Goal: Task Accomplishment & Management: Manage account settings

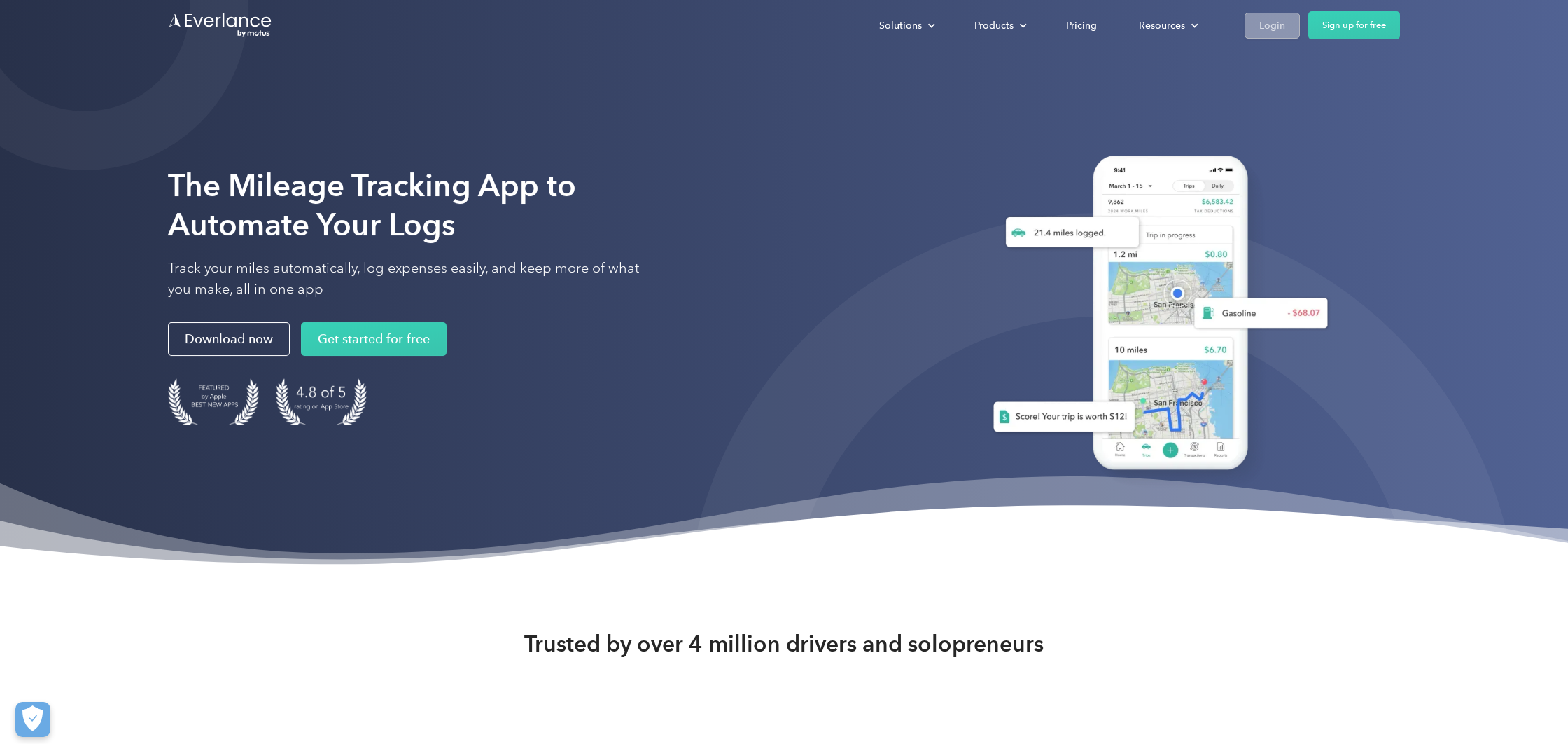
click at [1278, 28] on div "Login" at bounding box center [1272, 25] width 26 height 17
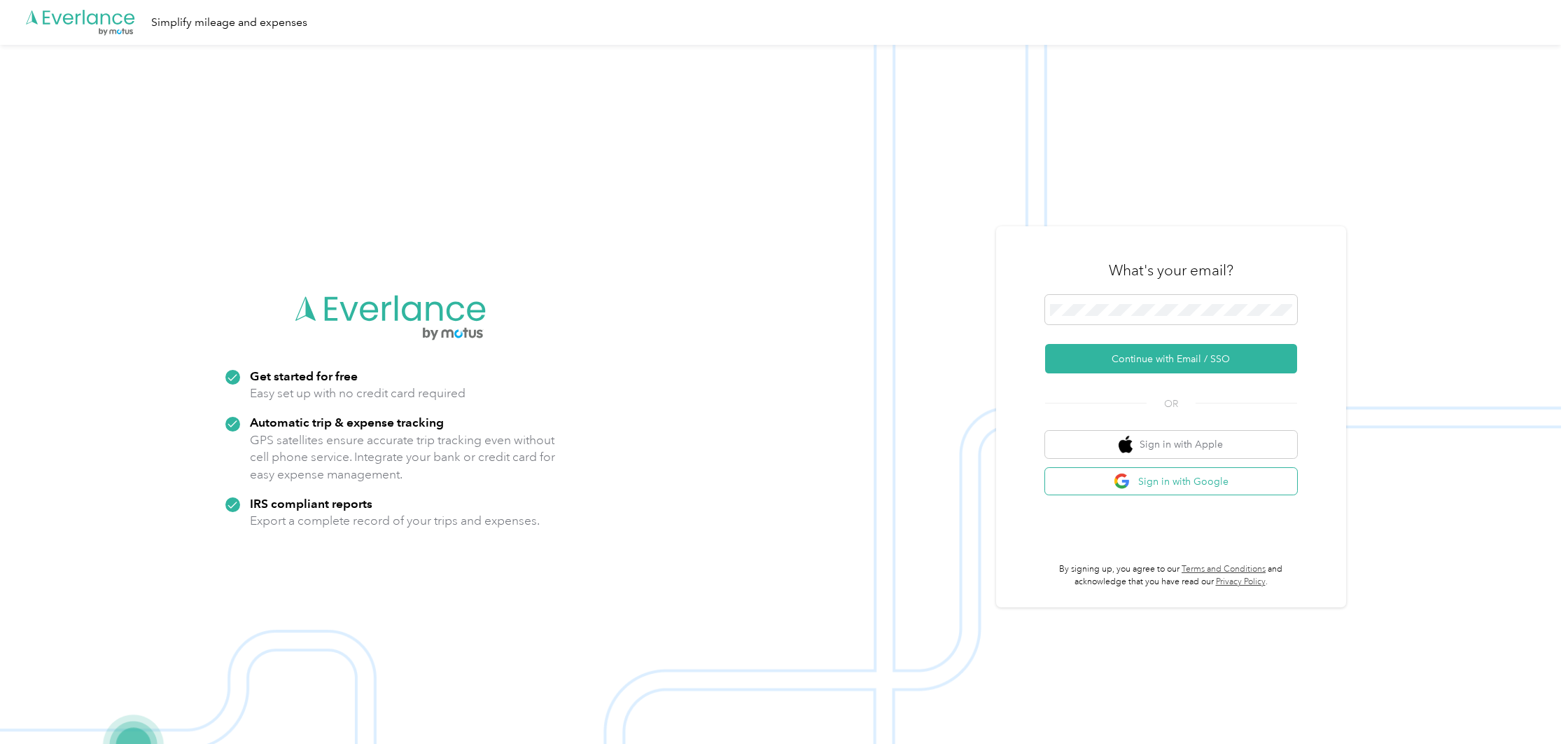
click at [1224, 486] on button "Sign in with Google" at bounding box center [1171, 482] width 252 height 28
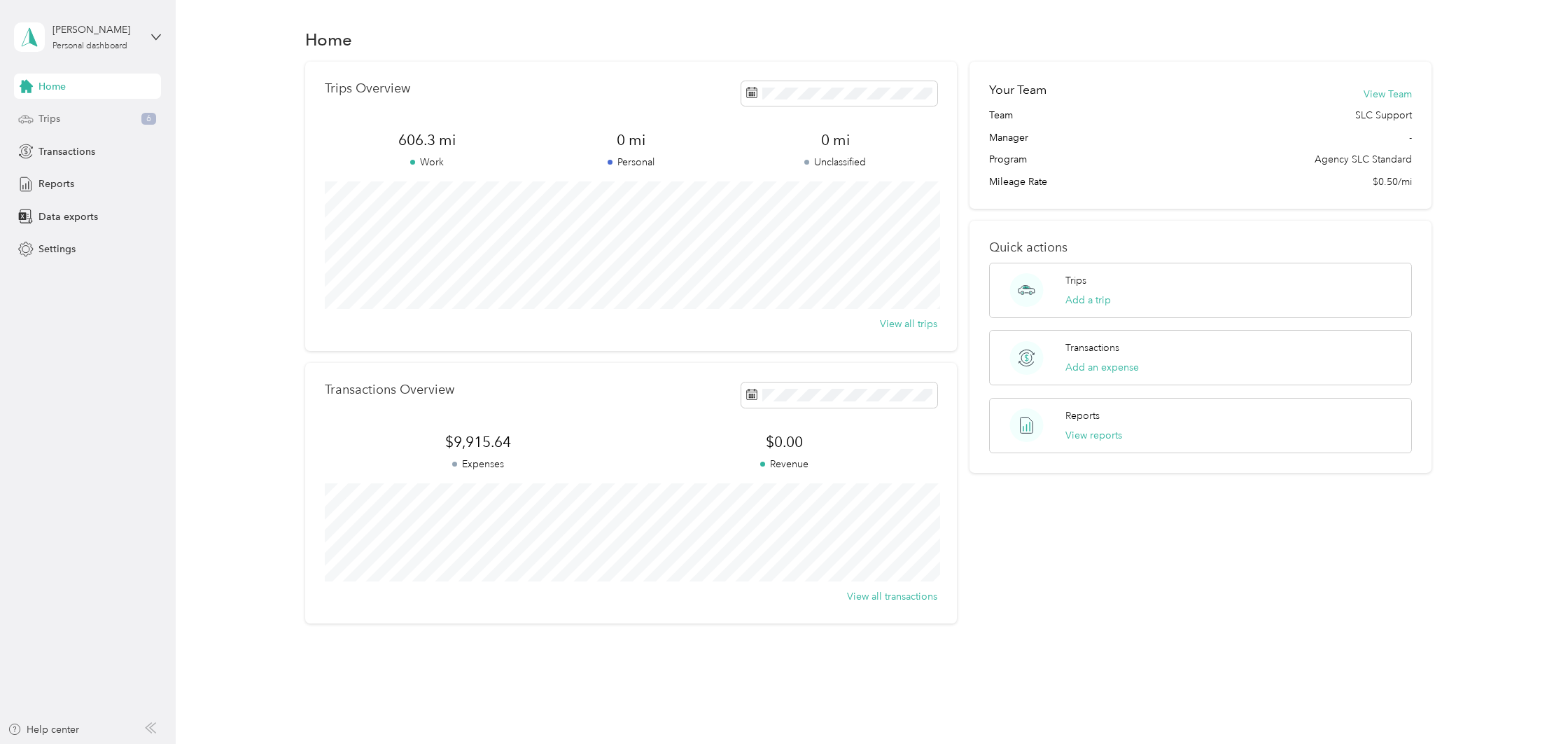
click at [89, 123] on div "Trips 6" at bounding box center [88, 119] width 147 height 25
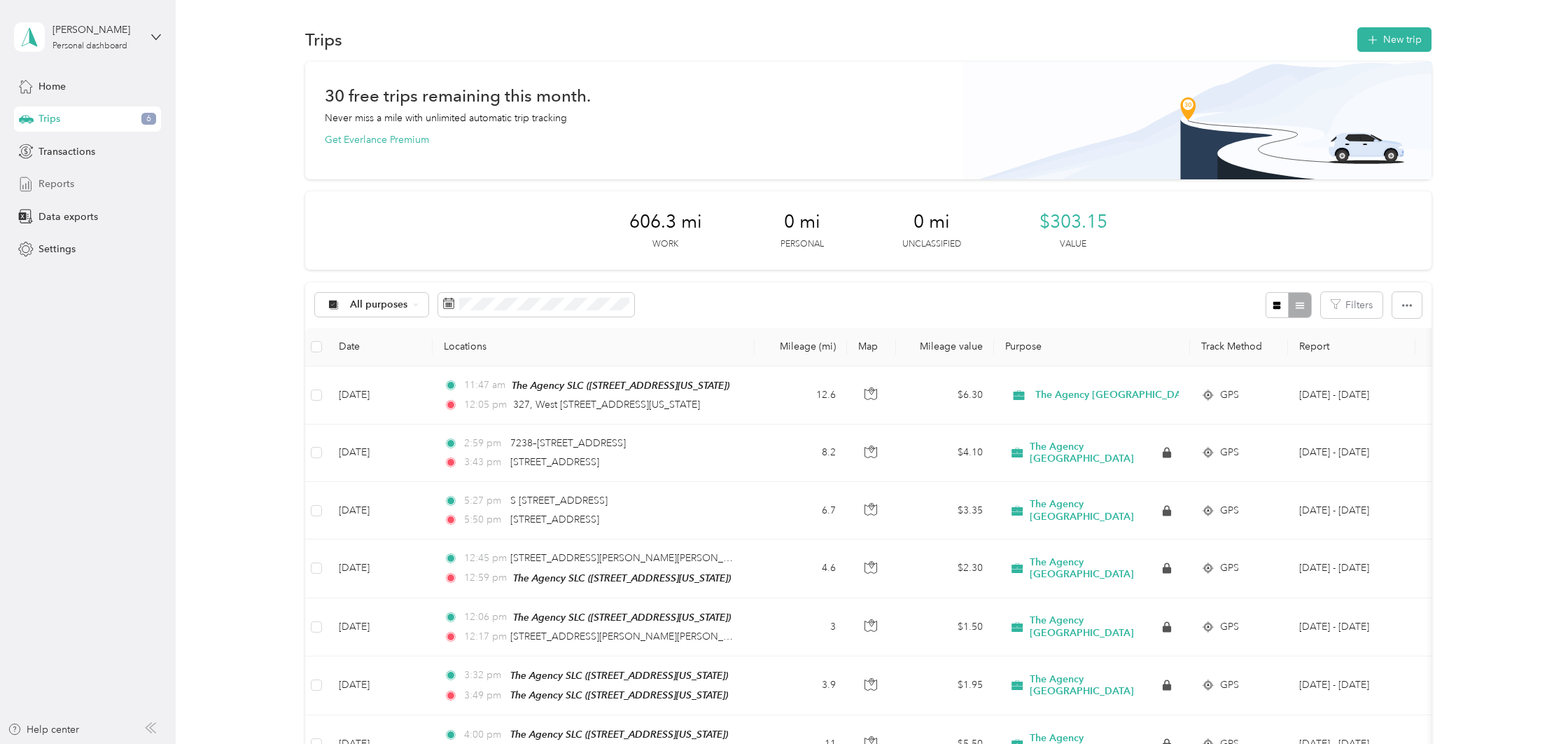
click at [64, 184] on span "Reports" at bounding box center [55, 184] width 36 height 15
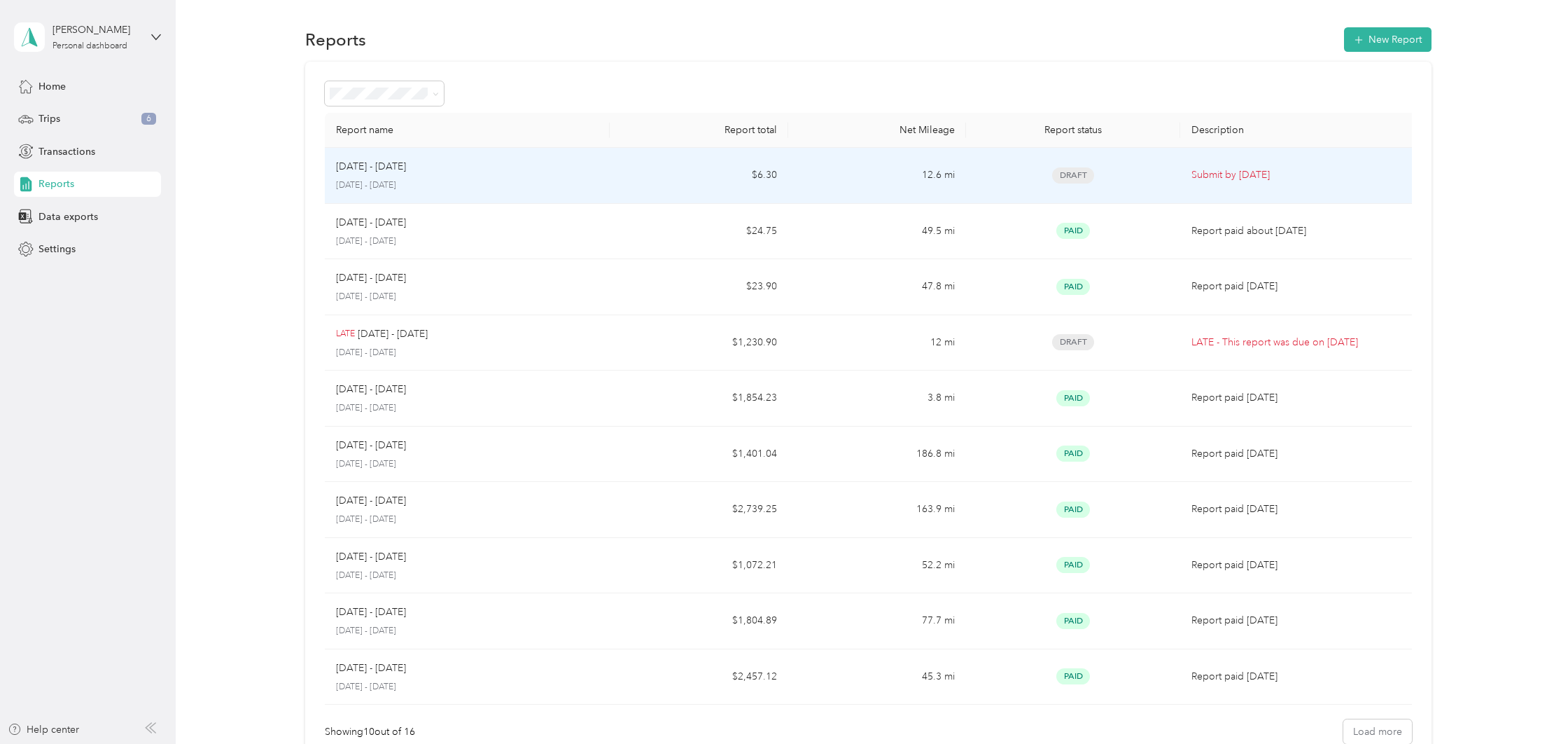
click at [740, 172] on td "$6.30" at bounding box center [699, 175] width 179 height 56
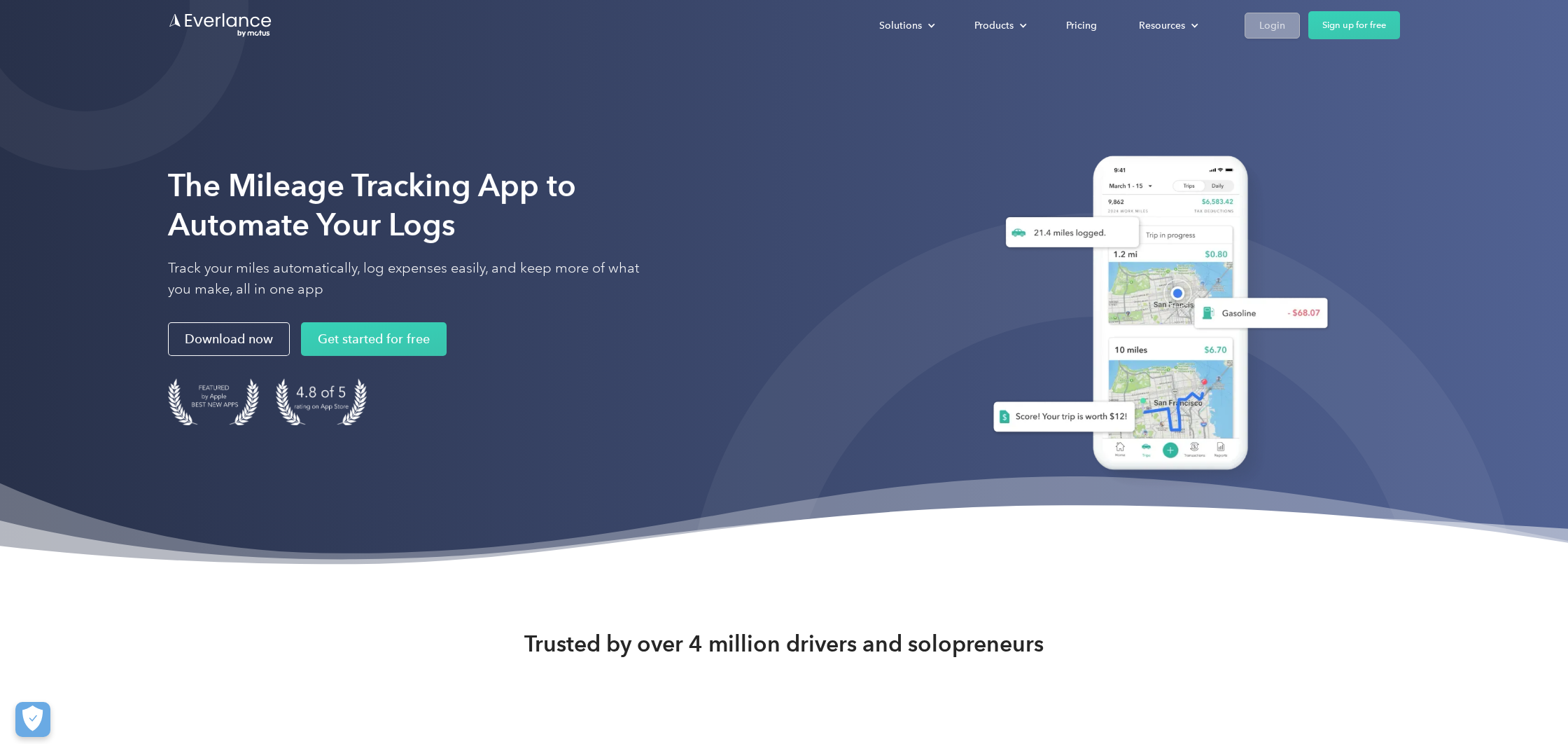
click at [1264, 23] on div "Login" at bounding box center [1272, 25] width 26 height 17
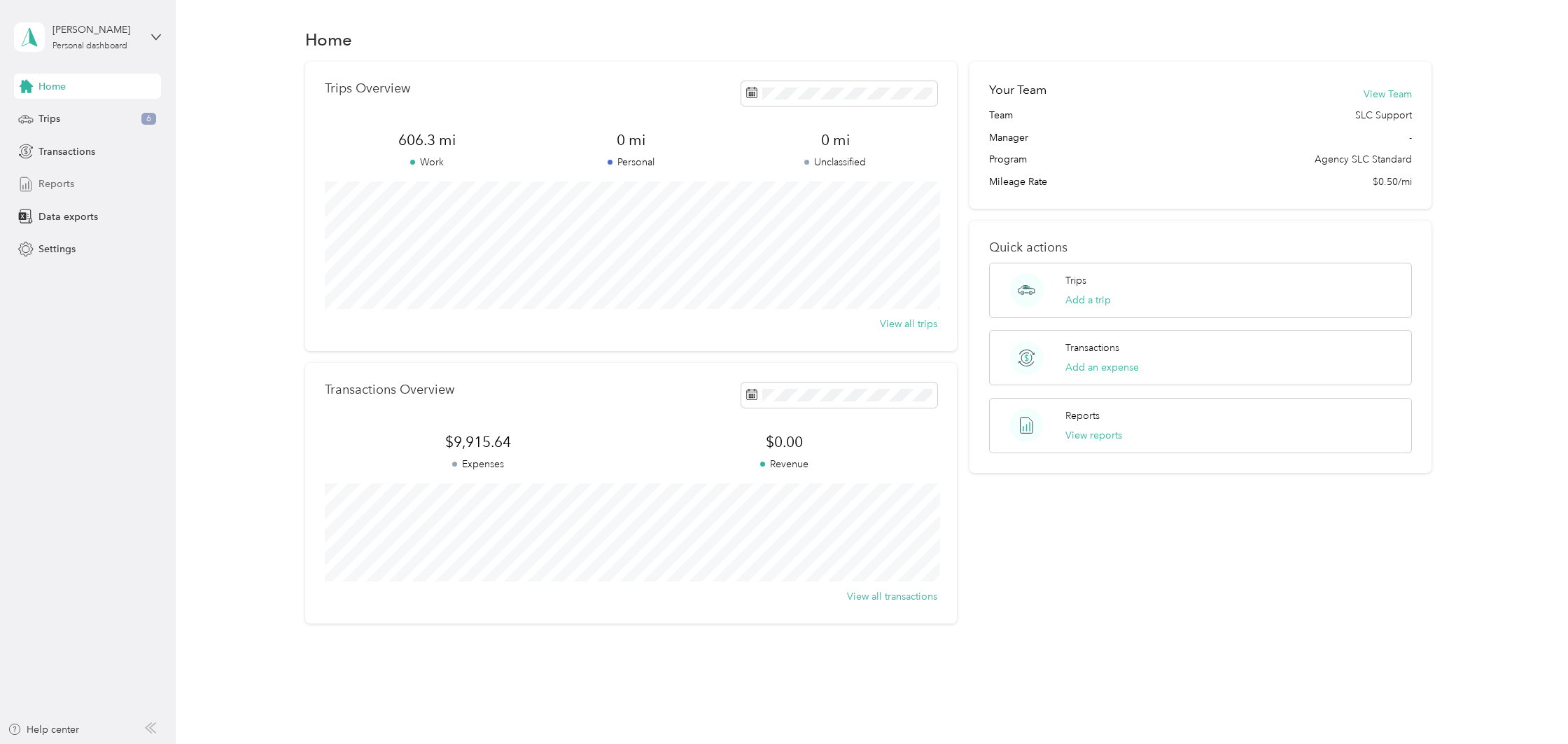
click at [69, 189] on span "Reports" at bounding box center [55, 184] width 36 height 15
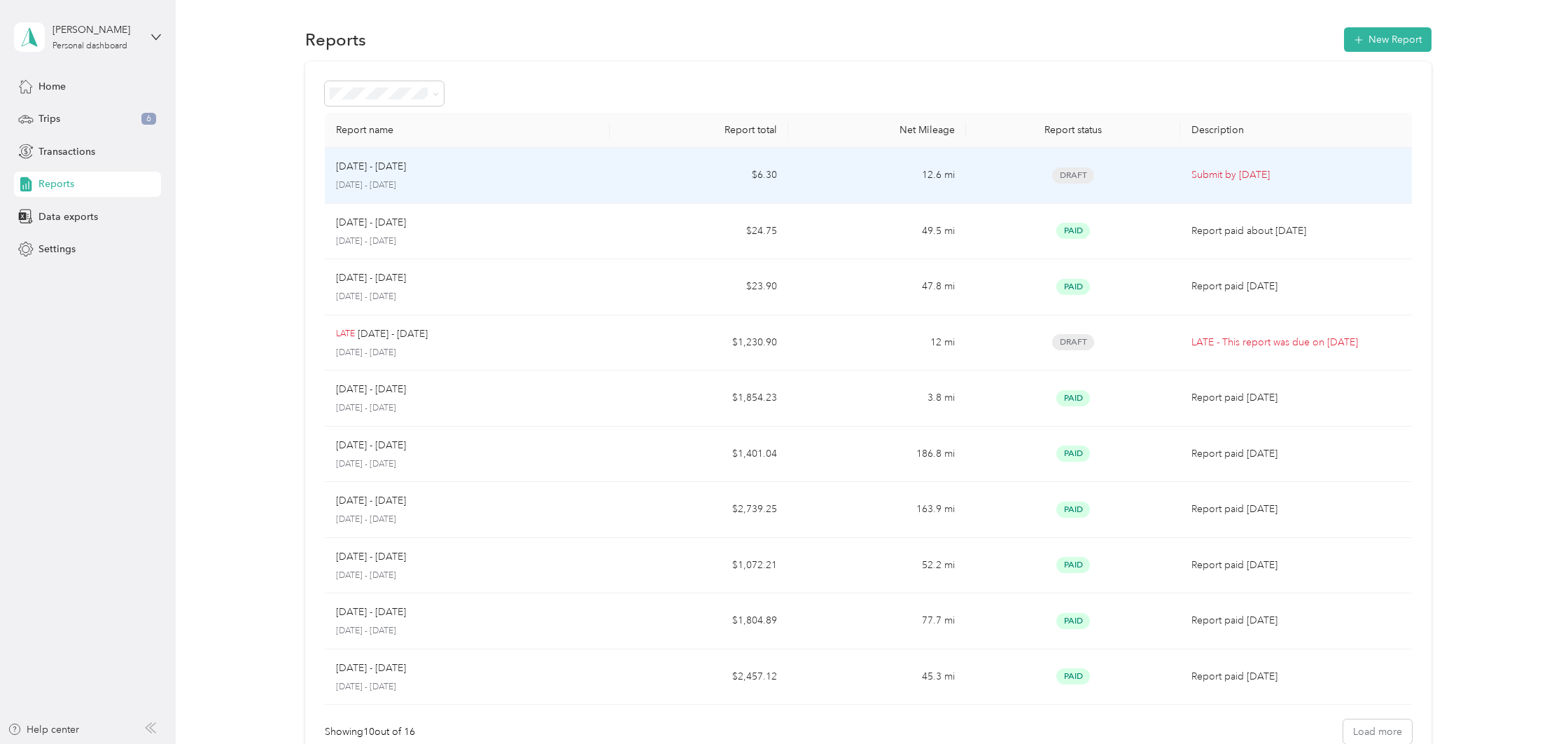
click at [483, 183] on p "September 1 - 30, 2025" at bounding box center [467, 186] width 263 height 13
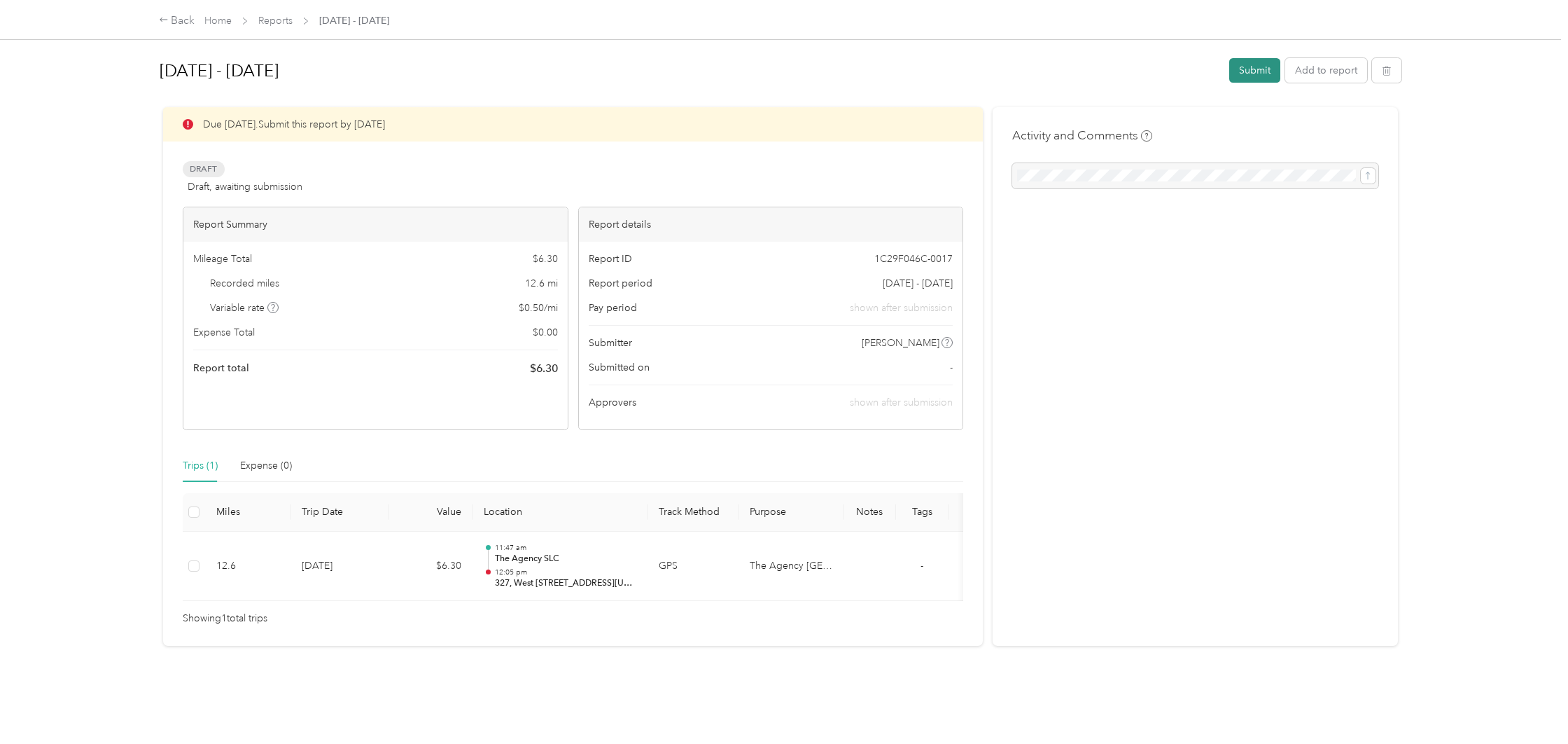
click at [1265, 72] on button "Submit" at bounding box center [1254, 70] width 51 height 24
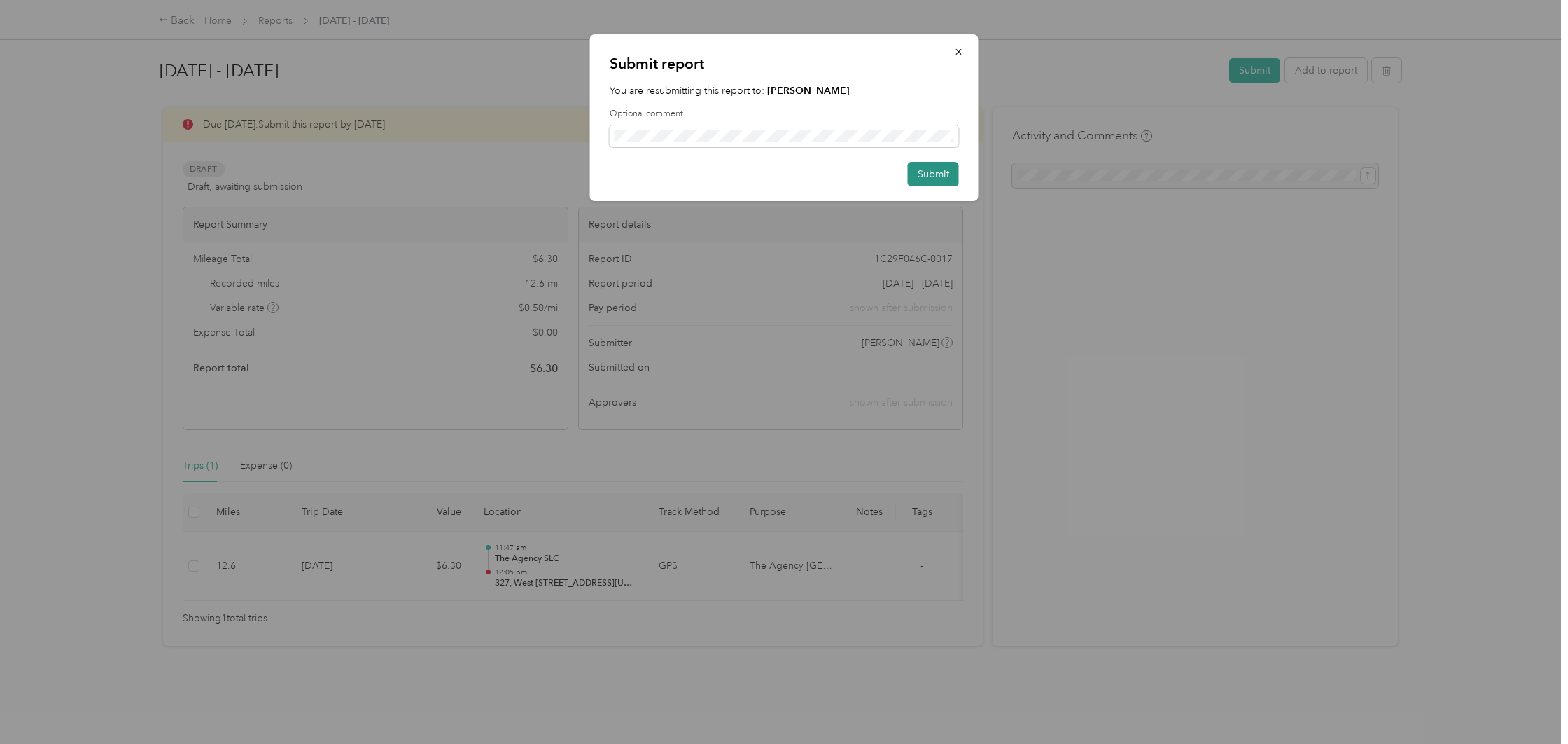
click at [930, 177] on button "Submit" at bounding box center [934, 174] width 51 height 24
